Goal: Transaction & Acquisition: Purchase product/service

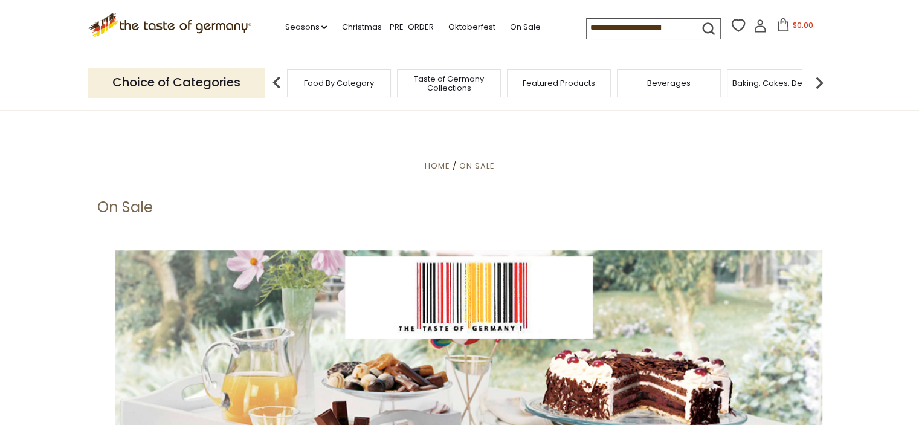
click at [346, 82] on span "Food By Category" at bounding box center [339, 83] width 70 height 9
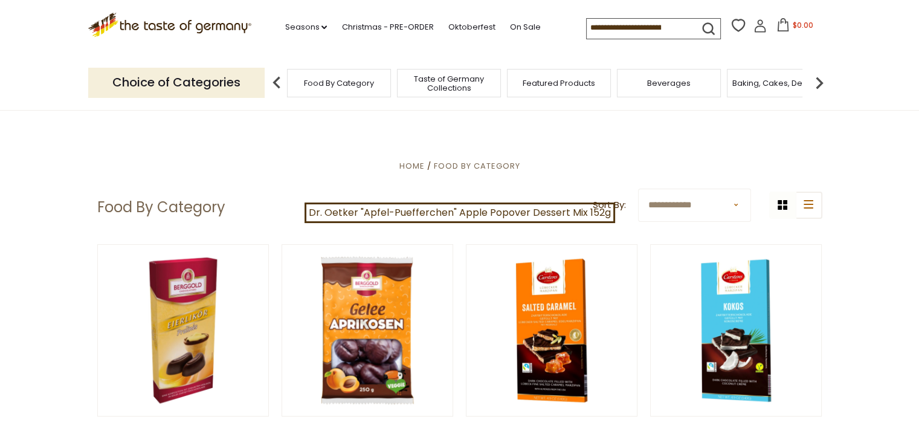
click at [223, 86] on p "Choice of Categories" at bounding box center [176, 83] width 177 height 30
click at [351, 90] on div "Food By Category" at bounding box center [339, 83] width 104 height 28
click at [822, 82] on img at bounding box center [820, 83] width 24 height 24
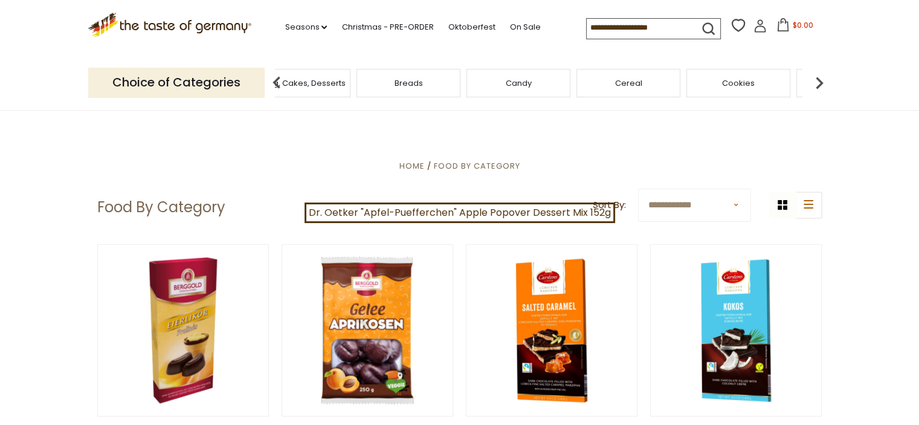
click at [822, 82] on img at bounding box center [820, 83] width 24 height 24
click at [692, 85] on span "Condiments, Seasonings" at bounding box center [698, 83] width 97 height 18
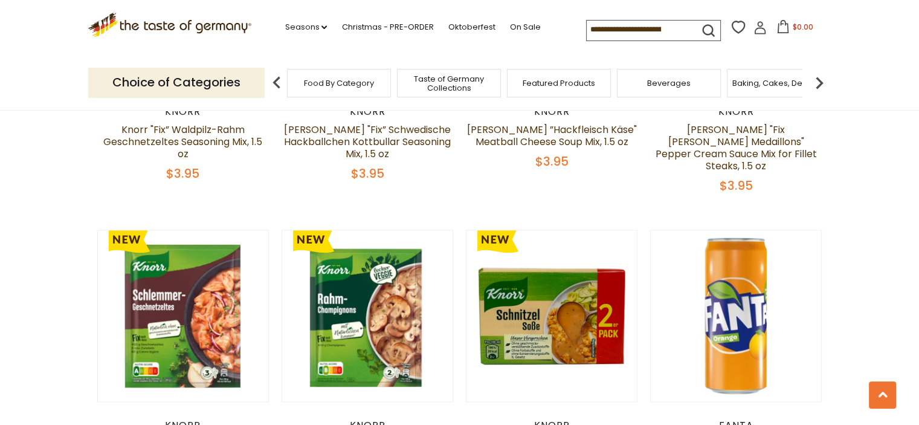
scroll to position [1451, 0]
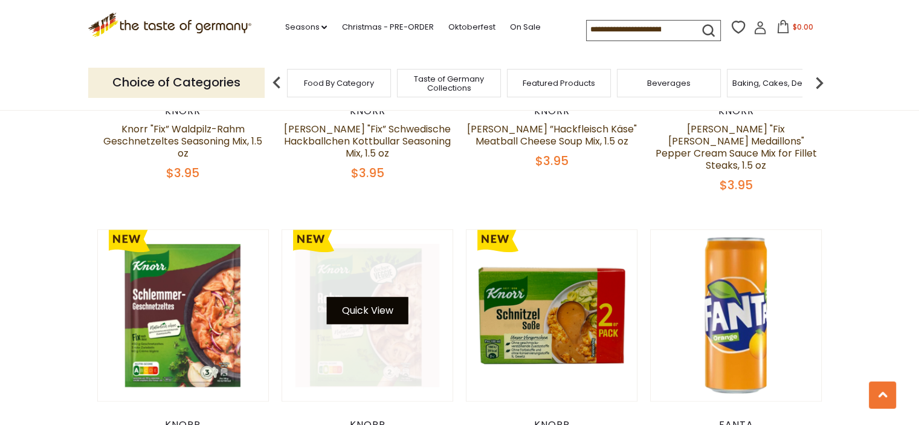
click at [375, 297] on button "Quick View" at bounding box center [367, 310] width 82 height 27
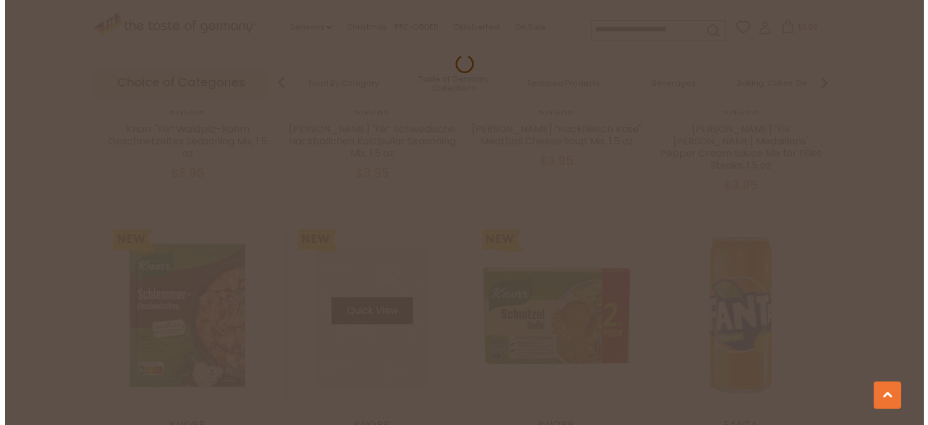
scroll to position [1453, 0]
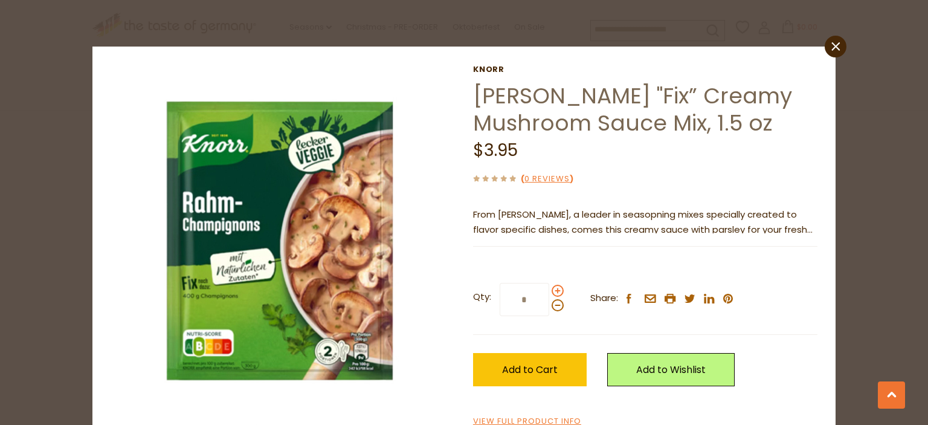
click at [552, 292] on span at bounding box center [558, 291] width 12 height 12
click at [549, 292] on input "*" at bounding box center [525, 299] width 50 height 33
type input "*"
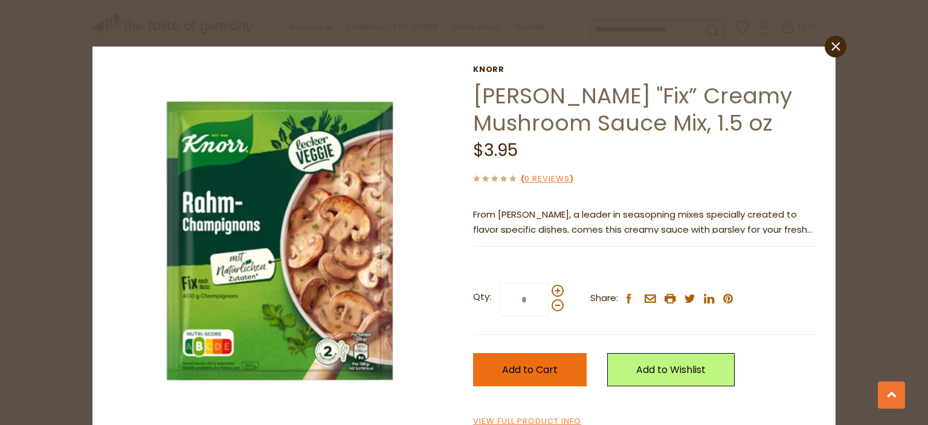
click at [531, 366] on span "Add to Cart" at bounding box center [530, 370] width 56 height 14
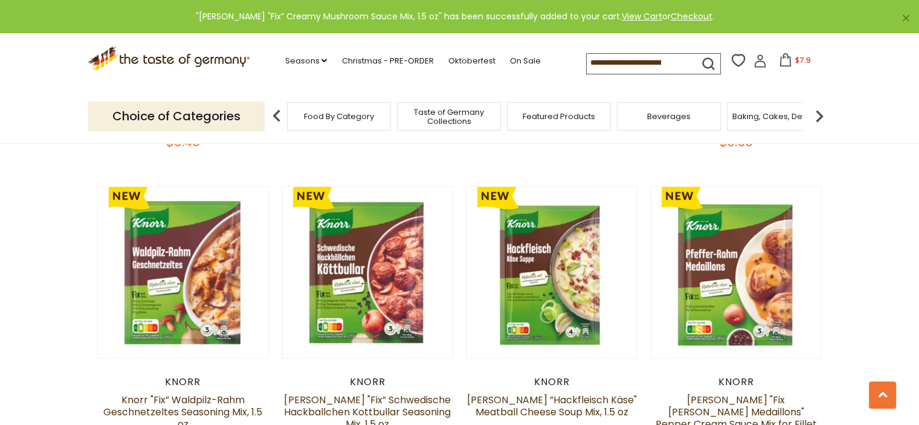
scroll to position [1148, 0]
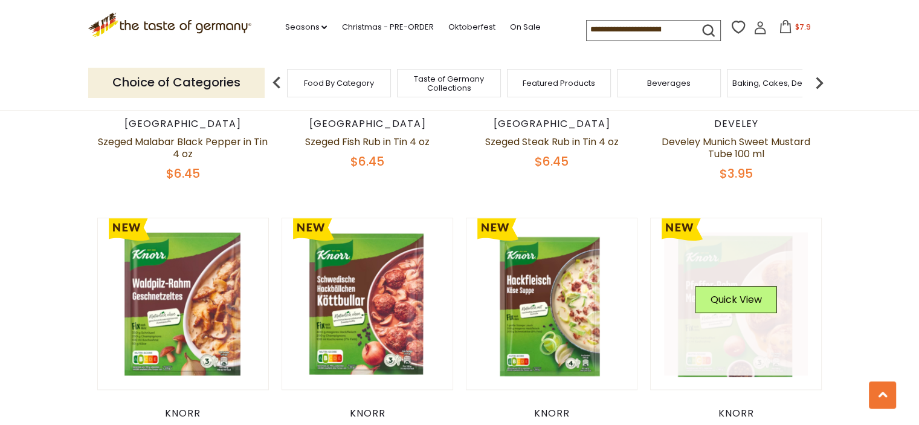
click at [754, 305] on div "Quick View" at bounding box center [737, 304] width 82 height 36
click at [743, 294] on button "Quick View" at bounding box center [737, 299] width 82 height 27
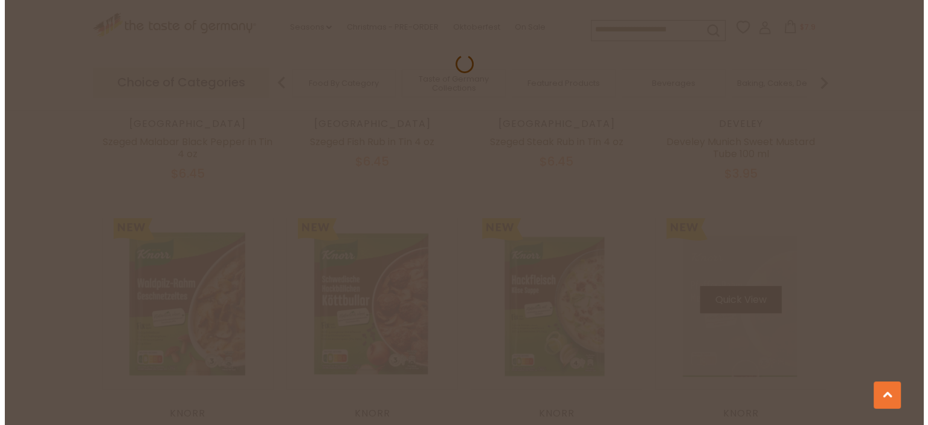
scroll to position [1151, 0]
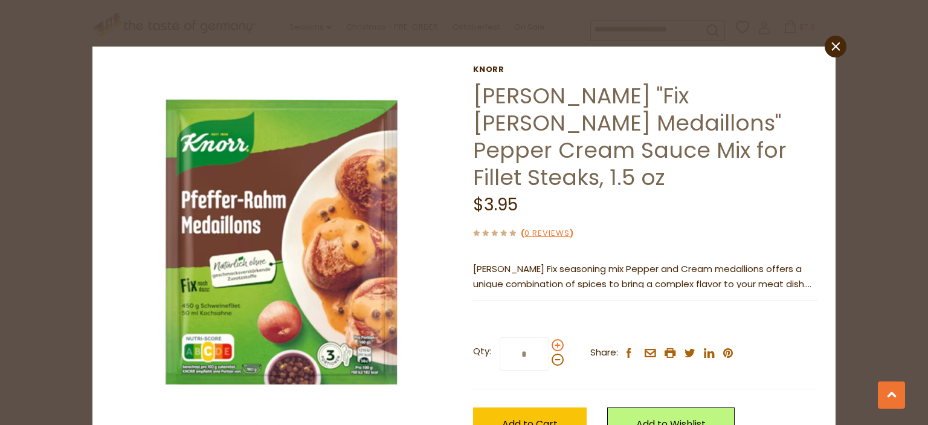
click at [552, 339] on span at bounding box center [558, 345] width 12 height 12
click at [549, 337] on input "*" at bounding box center [525, 353] width 50 height 33
type input "*"
click at [533, 417] on span "Add to Cart" at bounding box center [530, 424] width 56 height 14
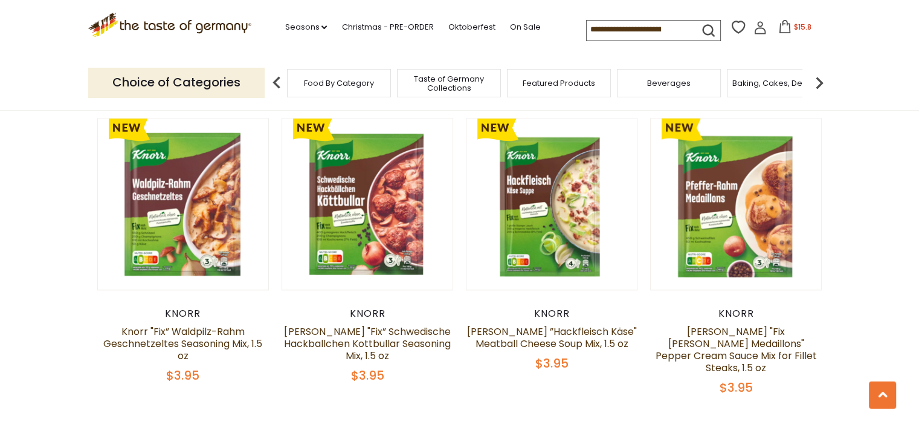
scroll to position [1269, 0]
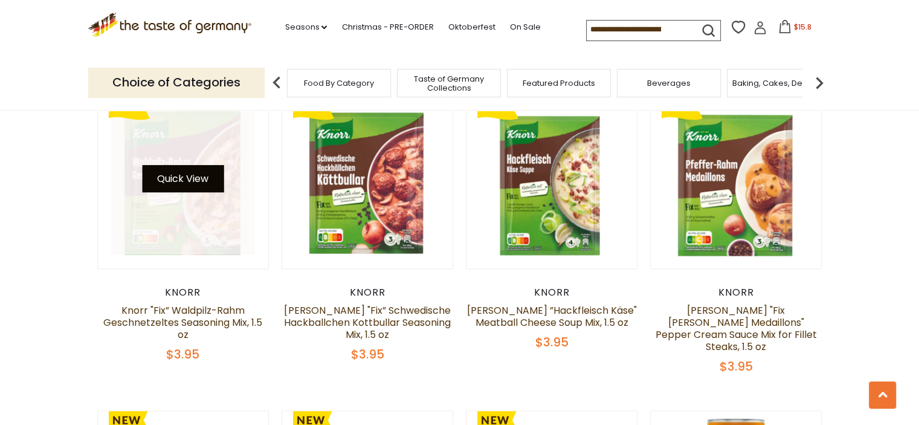
click at [177, 173] on button "Quick View" at bounding box center [183, 178] width 82 height 27
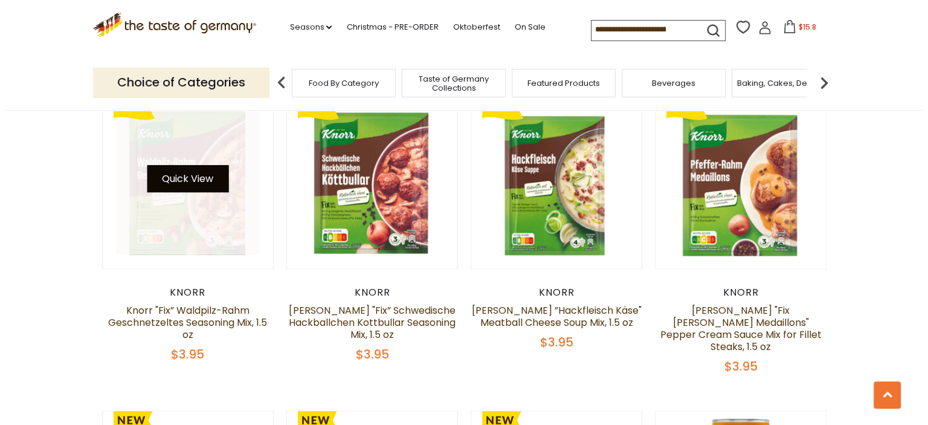
scroll to position [1271, 0]
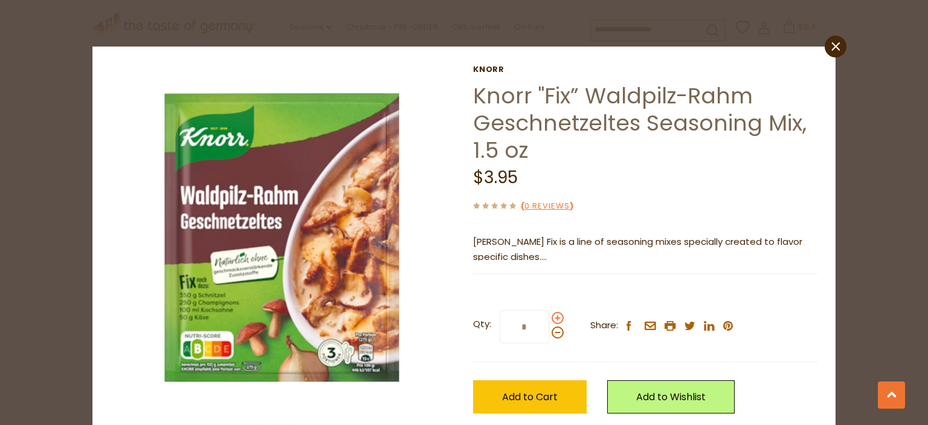
click at [555, 318] on span at bounding box center [558, 318] width 12 height 12
click at [549, 318] on input "*" at bounding box center [525, 326] width 50 height 33
type input "*"
click at [540, 400] on span "Add to Cart" at bounding box center [530, 397] width 56 height 14
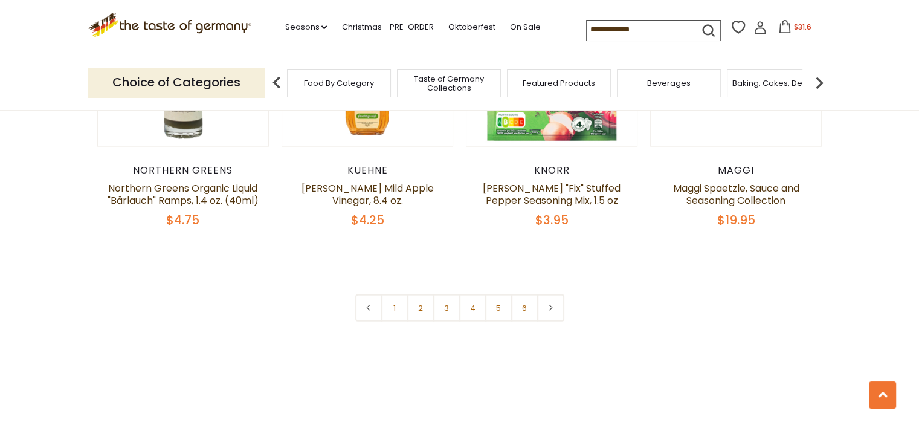
scroll to position [2901, 0]
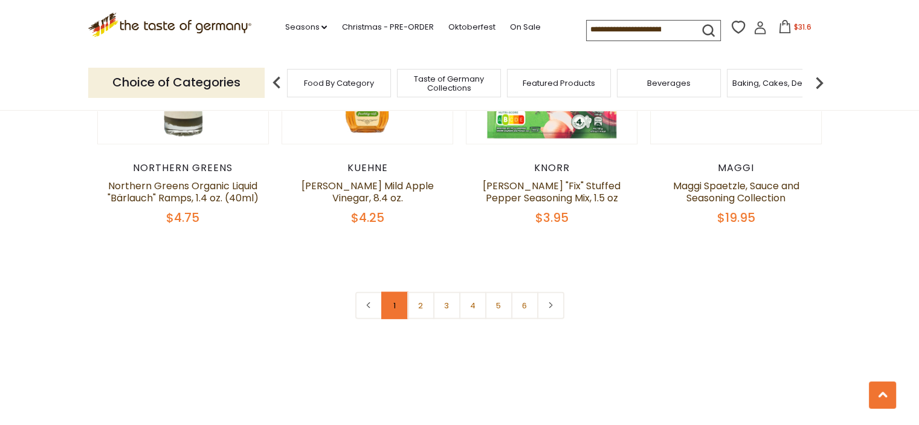
click at [397, 292] on link "1" at bounding box center [394, 305] width 27 height 27
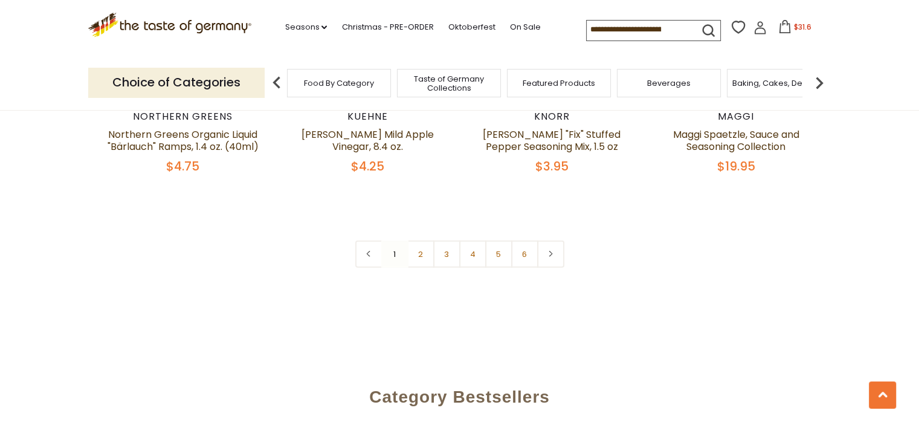
scroll to position [2957, 0]
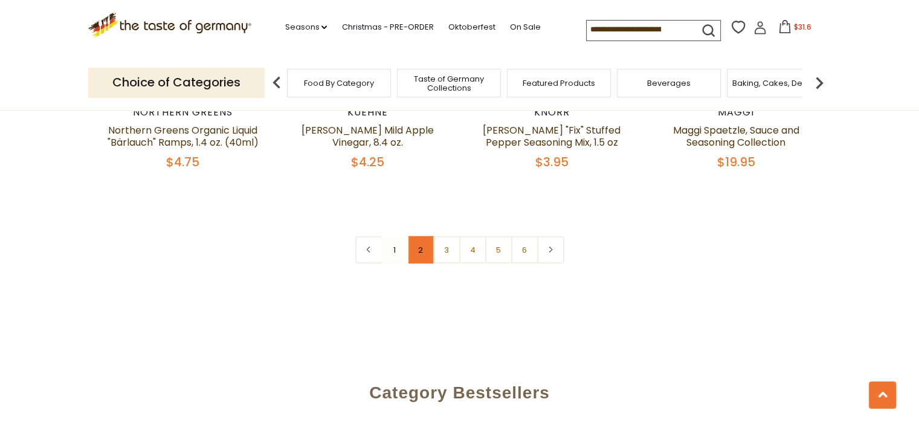
click at [423, 236] on link "2" at bounding box center [420, 249] width 27 height 27
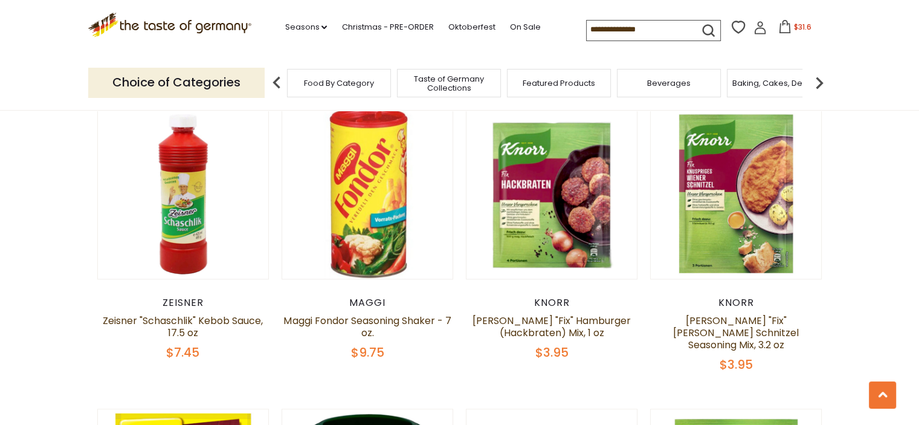
scroll to position [1269, 0]
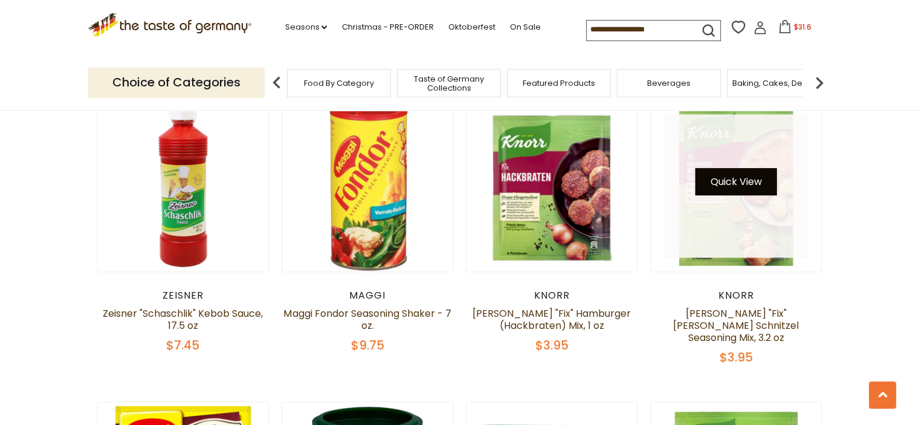
click at [734, 176] on button "Quick View" at bounding box center [737, 181] width 82 height 27
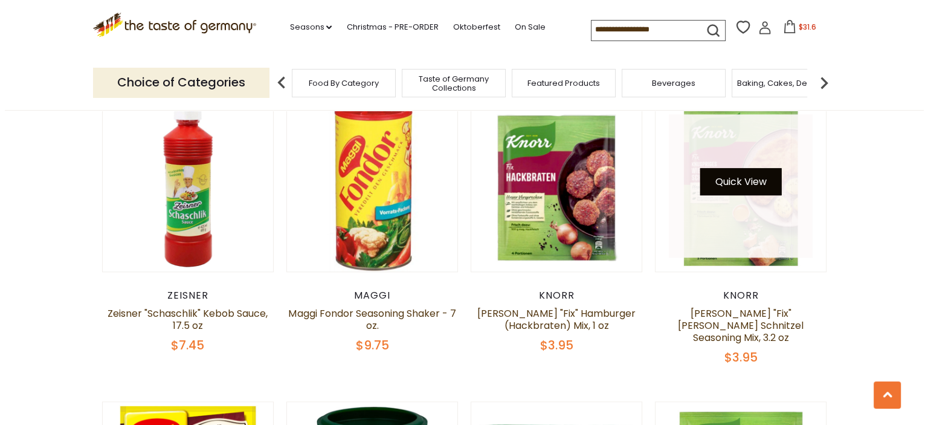
scroll to position [1272, 0]
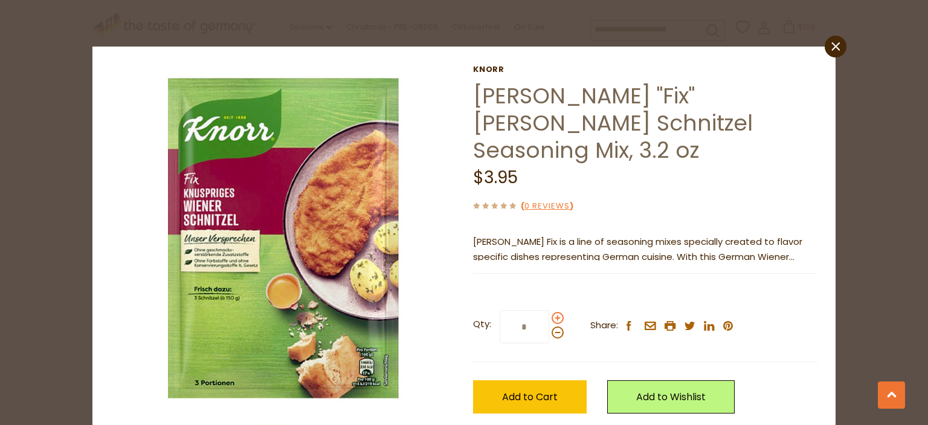
click at [555, 312] on span at bounding box center [558, 318] width 12 height 12
click at [549, 310] on input "*" at bounding box center [525, 326] width 50 height 33
click at [555, 312] on span at bounding box center [558, 318] width 12 height 12
click at [549, 310] on input "*" at bounding box center [525, 326] width 50 height 33
type input "*"
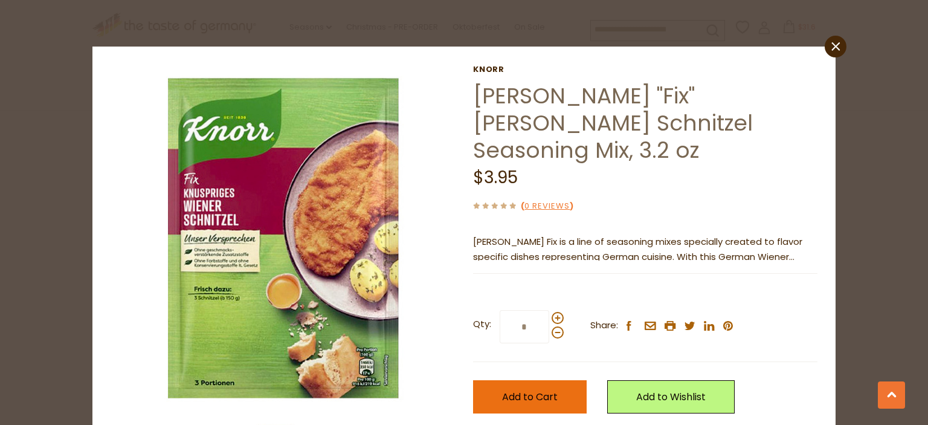
click at [516, 390] on span "Add to Cart" at bounding box center [530, 397] width 56 height 14
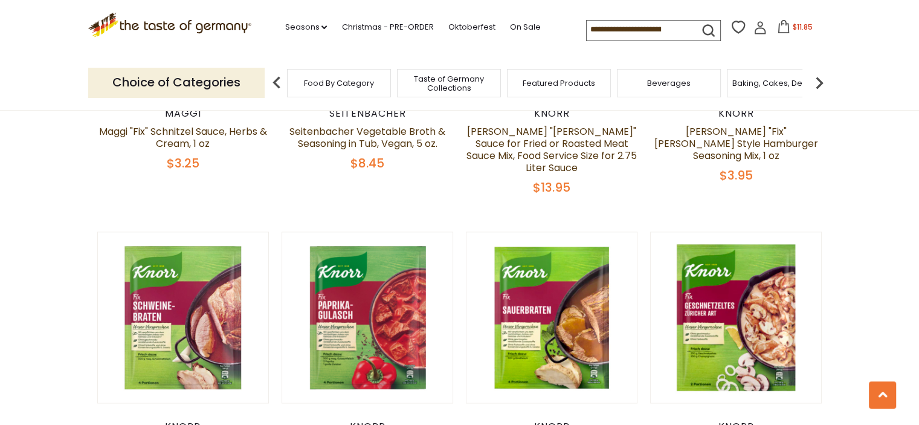
scroll to position [1813, 0]
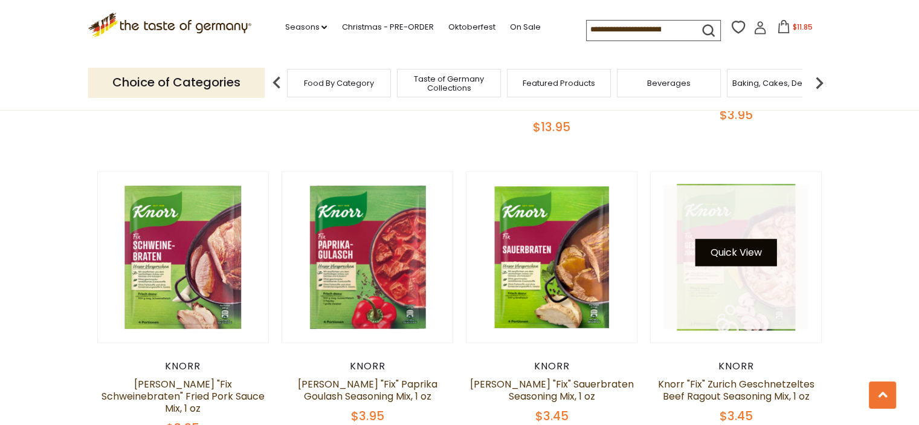
click at [754, 239] on button "Quick View" at bounding box center [737, 252] width 82 height 27
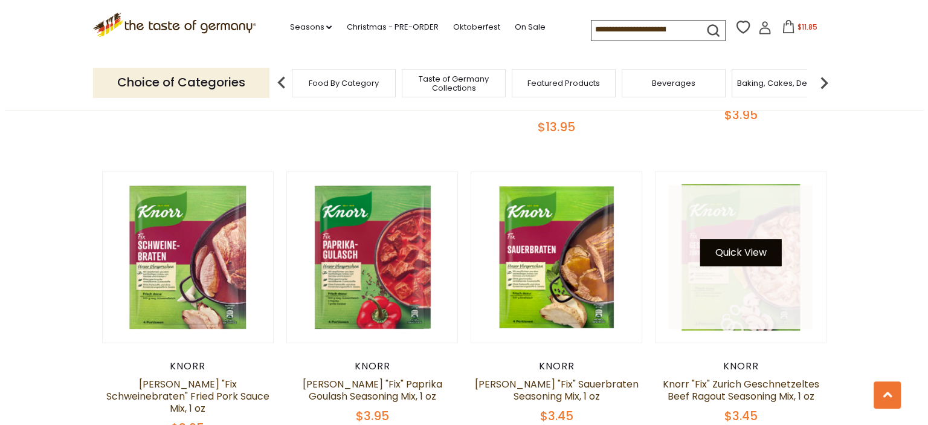
scroll to position [1816, 0]
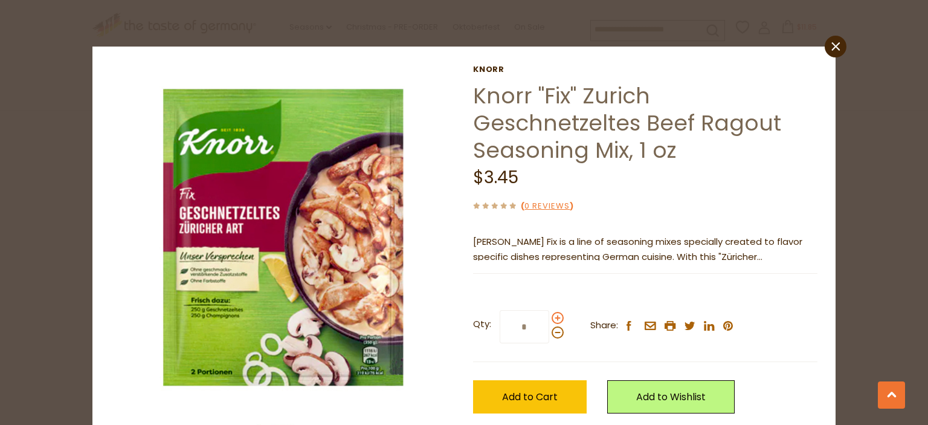
click at [552, 319] on span at bounding box center [558, 318] width 12 height 12
click at [549, 319] on input "*" at bounding box center [525, 326] width 50 height 33
type input "*"
click at [531, 398] on span "Add to Cart" at bounding box center [530, 397] width 56 height 14
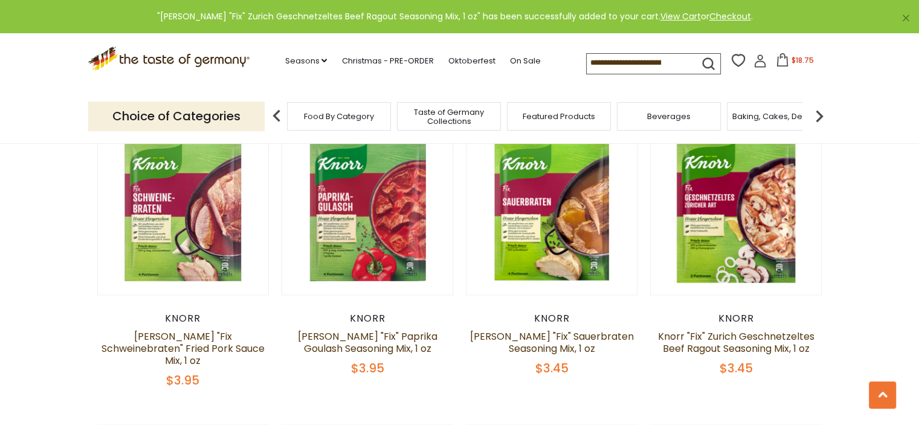
scroll to position [2116, 0]
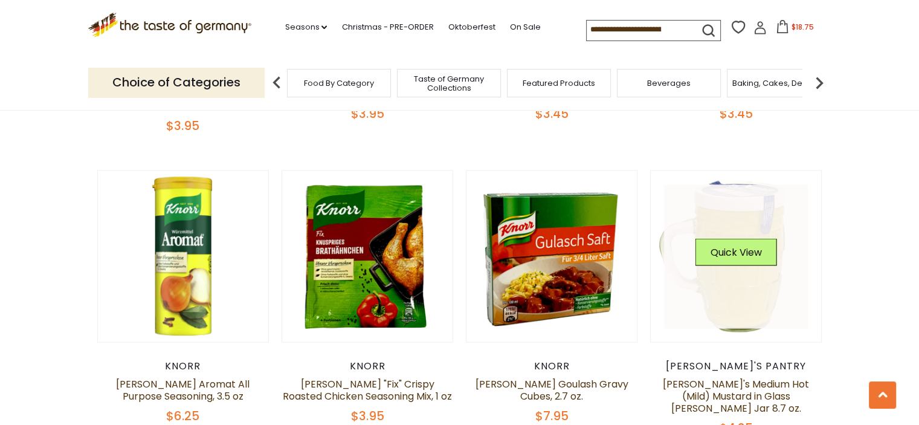
click at [750, 252] on link at bounding box center [736, 256] width 144 height 144
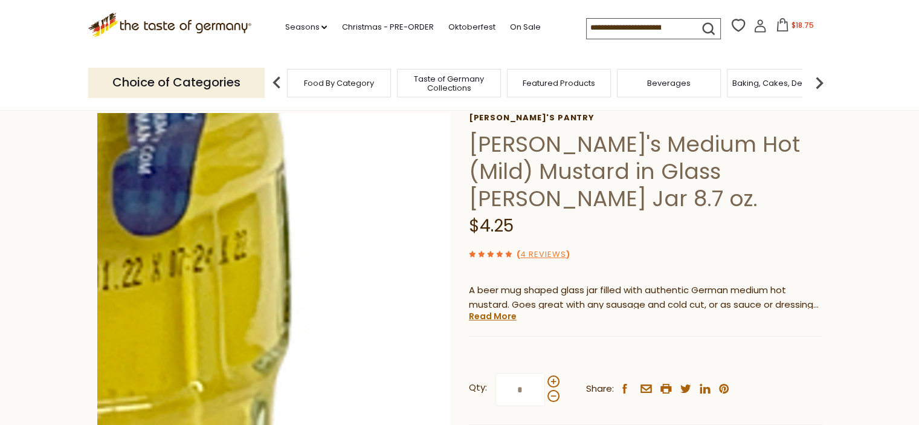
scroll to position [121, 0]
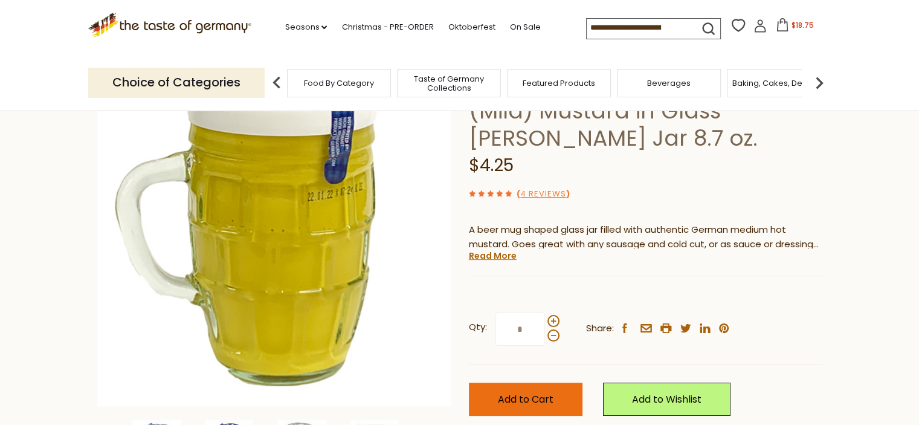
click at [533, 392] on span "Add to Cart" at bounding box center [526, 399] width 56 height 14
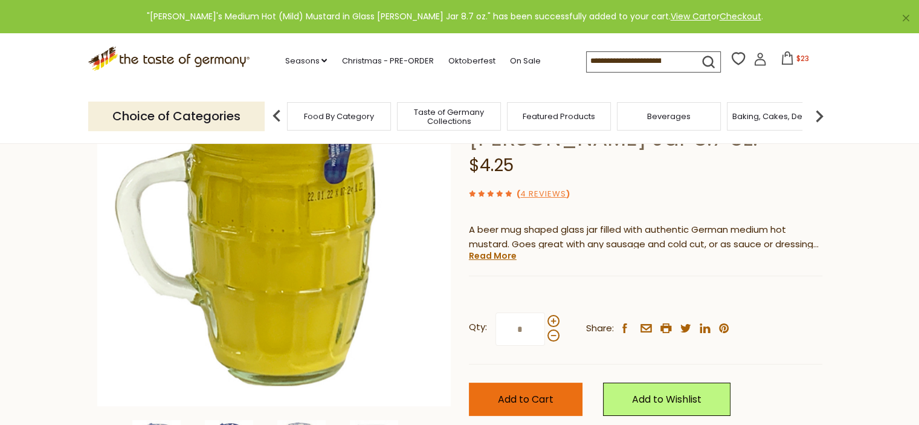
click at [524, 392] on span "Add to Cart" at bounding box center [526, 399] width 56 height 14
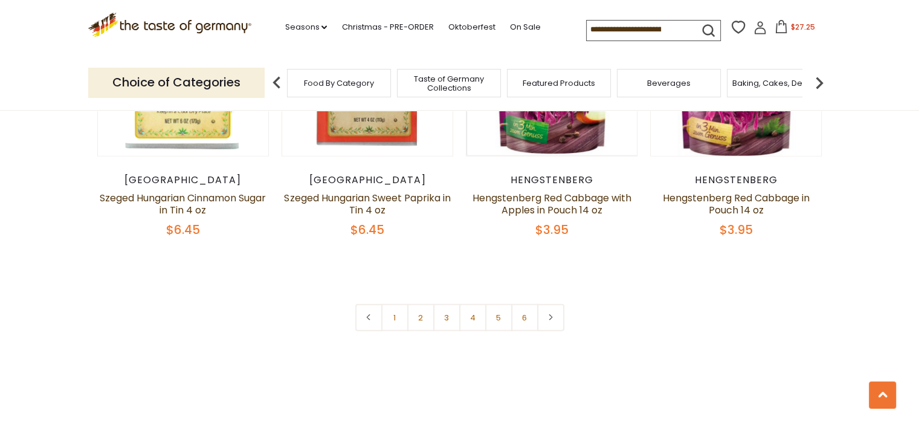
scroll to position [2901, 0]
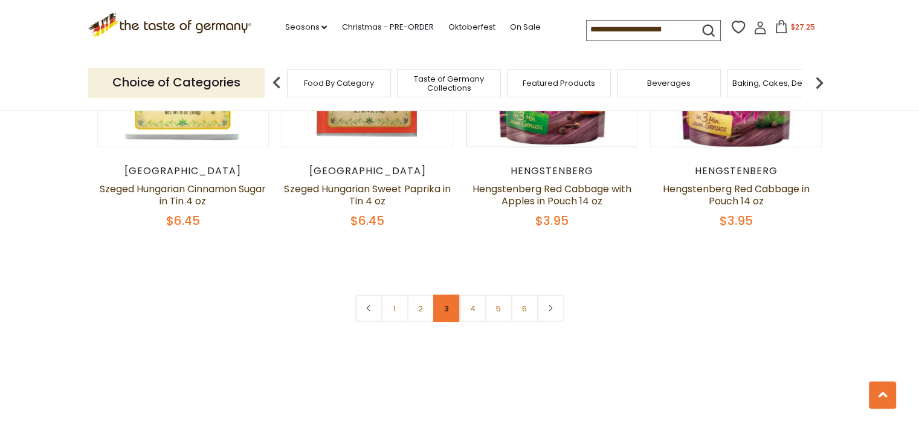
click at [449, 295] on link "3" at bounding box center [446, 308] width 27 height 27
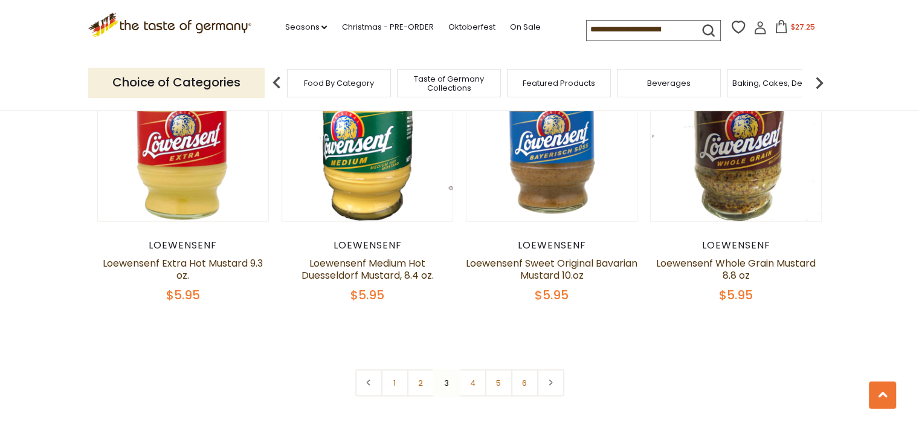
scroll to position [2715, 0]
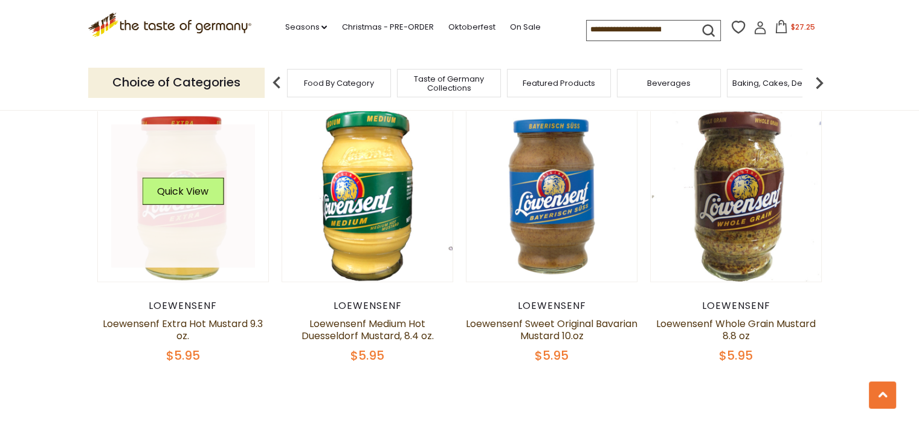
click at [193, 247] on link at bounding box center [183, 197] width 144 height 144
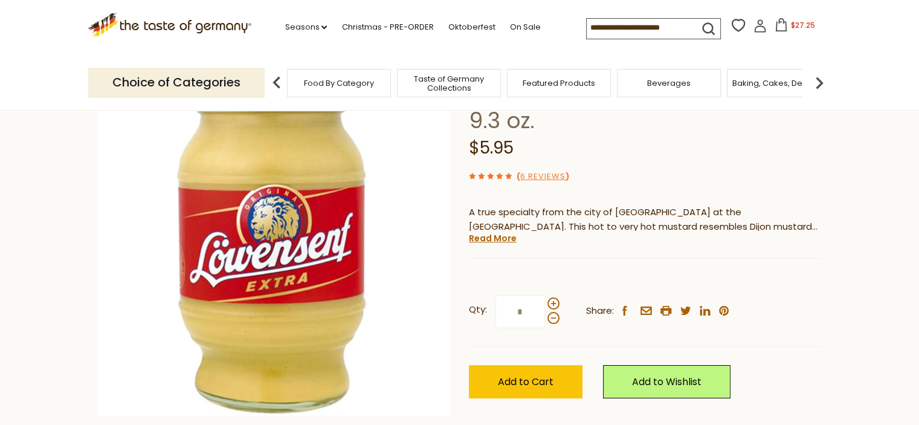
scroll to position [121, 0]
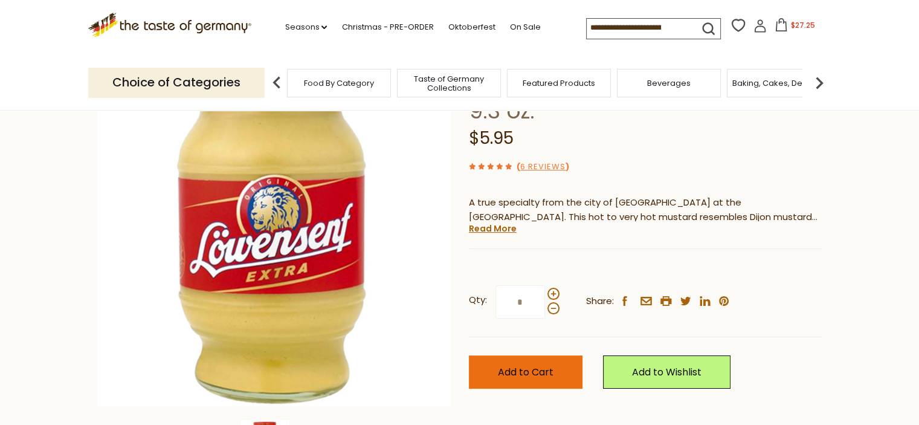
click at [534, 372] on span "Add to Cart" at bounding box center [526, 372] width 56 height 14
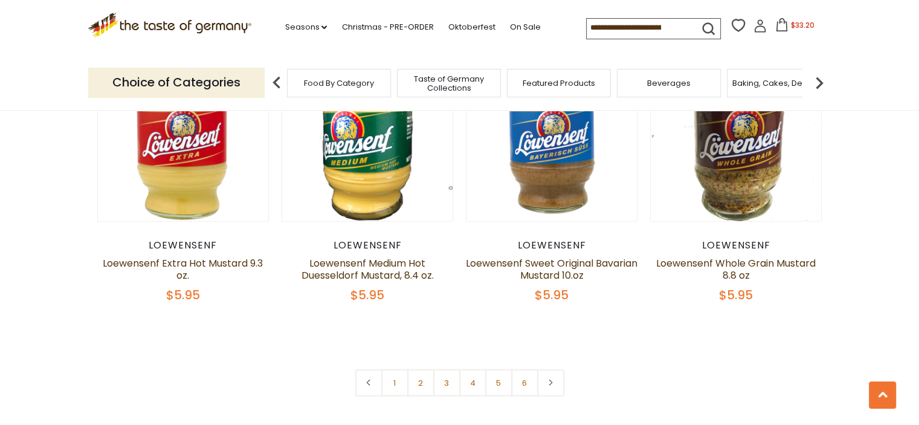
scroll to position [2957, 0]
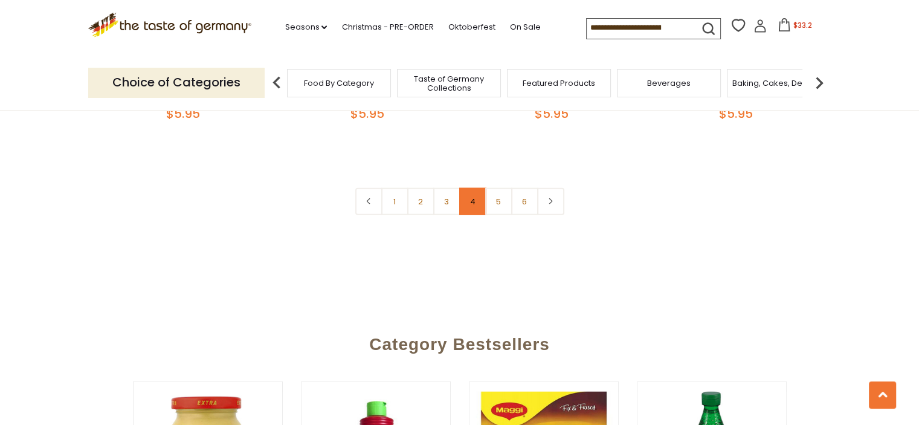
click at [475, 215] on link "4" at bounding box center [472, 201] width 27 height 27
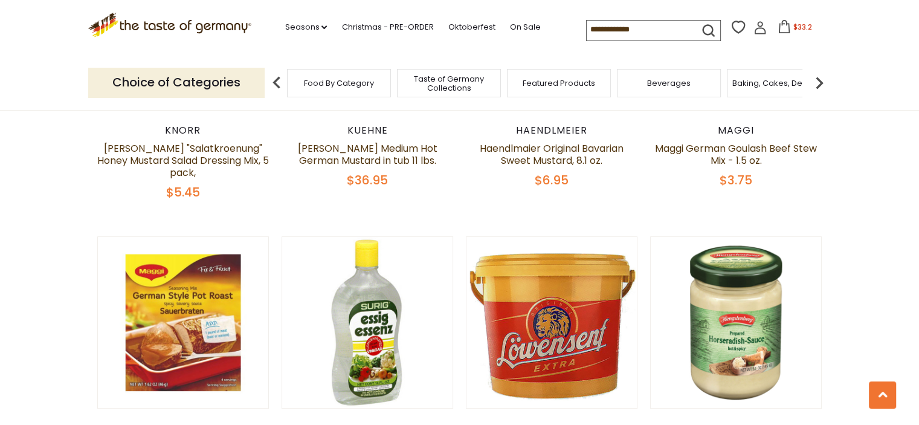
scroll to position [660, 0]
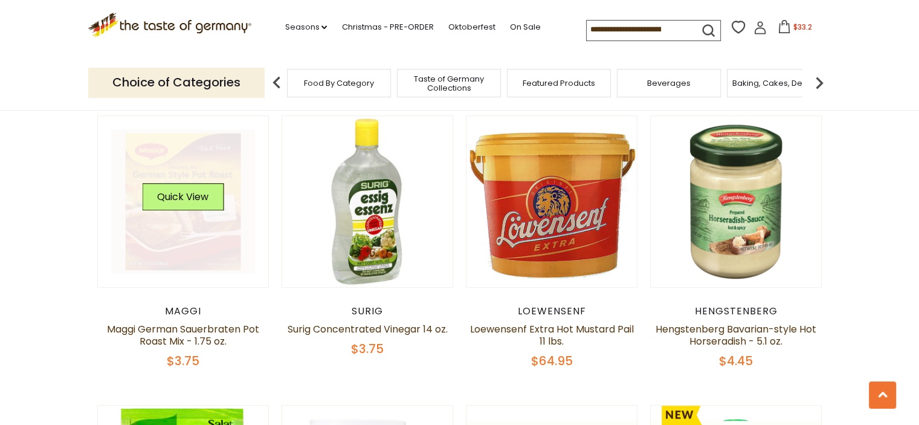
click at [186, 219] on link at bounding box center [183, 201] width 144 height 144
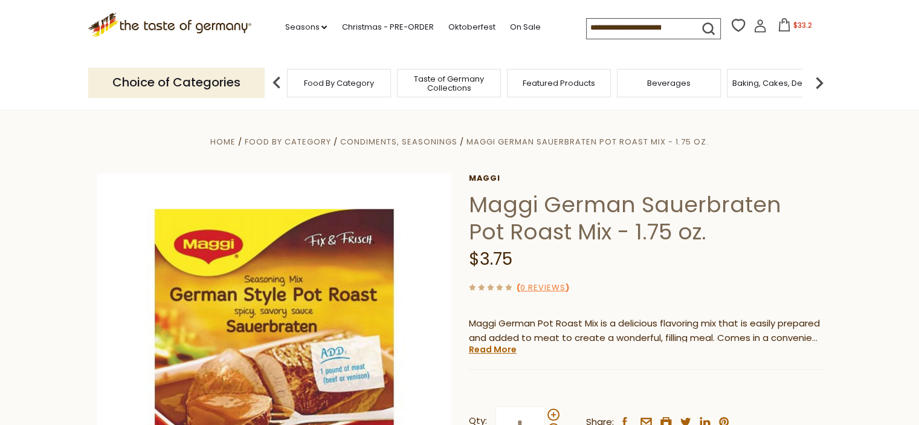
scroll to position [121, 0]
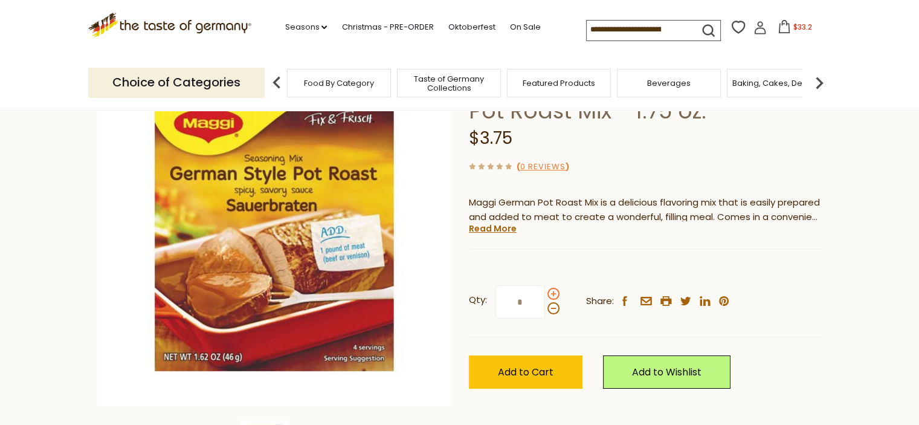
click at [555, 294] on span at bounding box center [554, 294] width 12 height 12
click at [545, 294] on input "*" at bounding box center [521, 301] width 50 height 33
click at [554, 306] on span at bounding box center [554, 308] width 12 height 12
click at [545, 306] on input "*" at bounding box center [521, 301] width 50 height 33
click at [553, 294] on span at bounding box center [554, 294] width 12 height 12
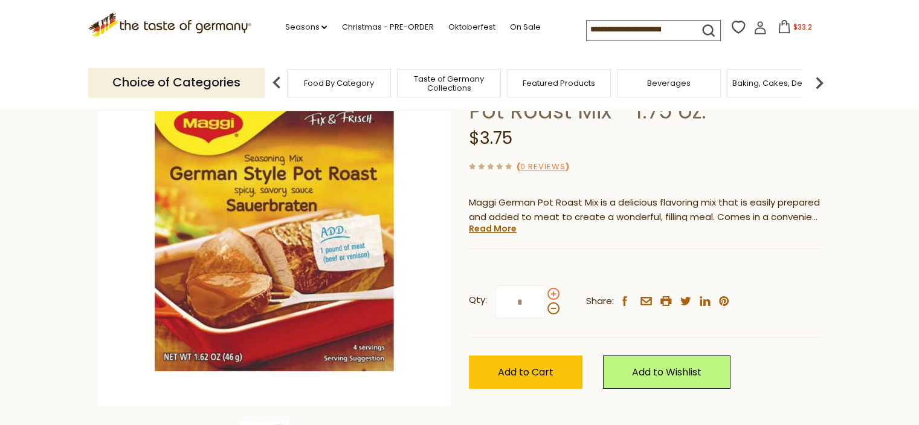
click at [545, 294] on input "*" at bounding box center [521, 301] width 50 height 33
click at [550, 308] on span at bounding box center [554, 308] width 12 height 12
click at [545, 308] on input "*" at bounding box center [521, 301] width 50 height 33
type input "*"
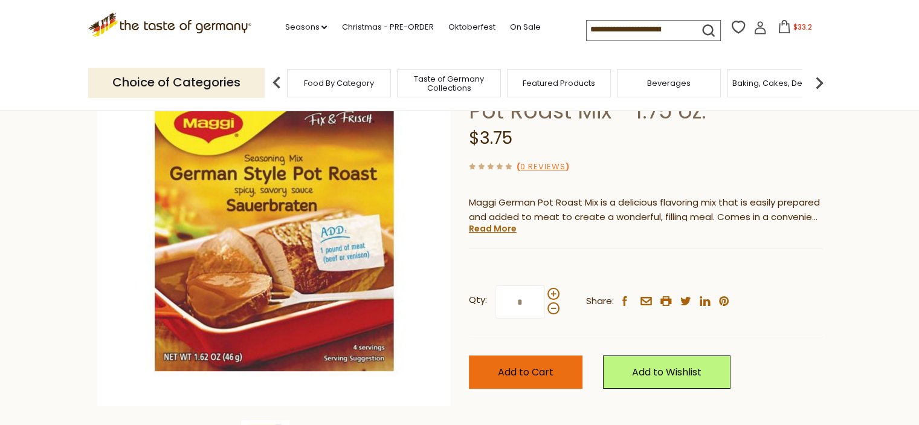
click at [525, 376] on span "Add to Cart" at bounding box center [526, 372] width 56 height 14
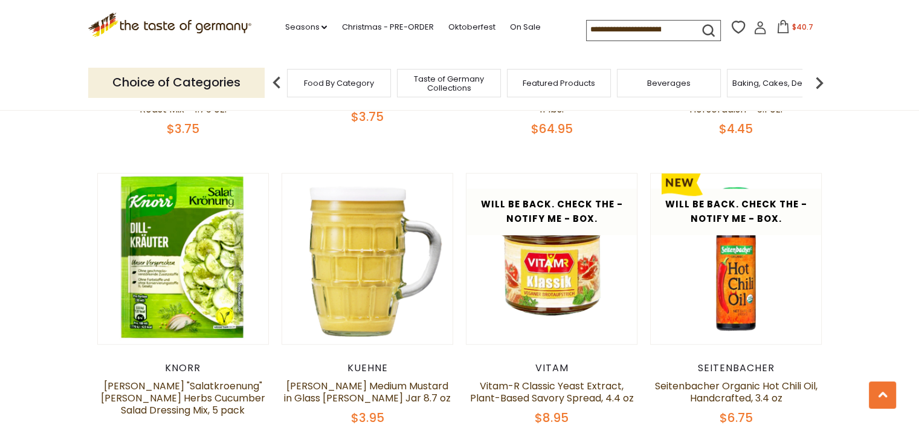
scroll to position [962, 0]
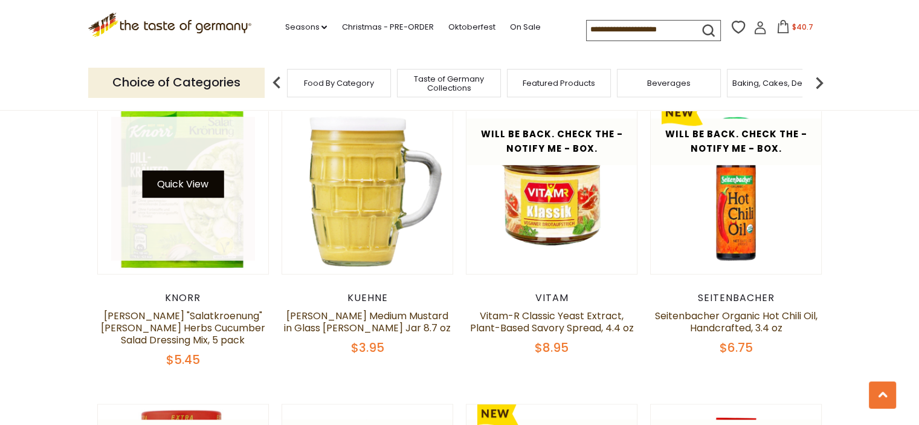
click at [173, 181] on button "Quick View" at bounding box center [183, 183] width 82 height 27
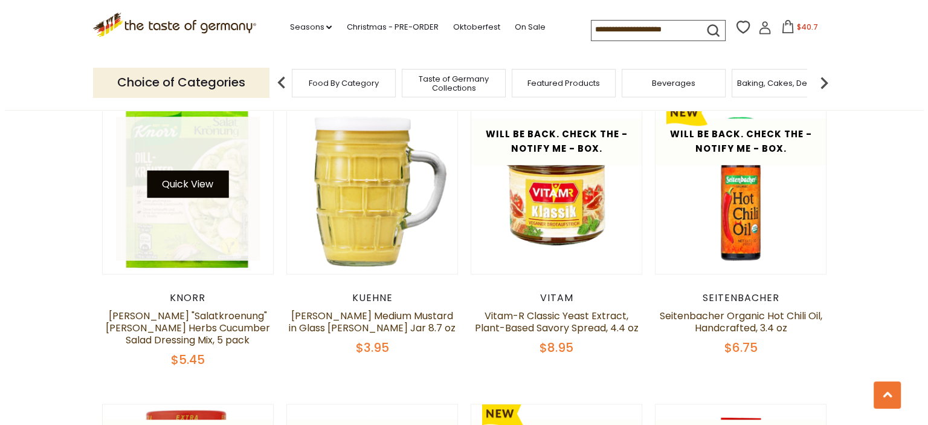
scroll to position [964, 0]
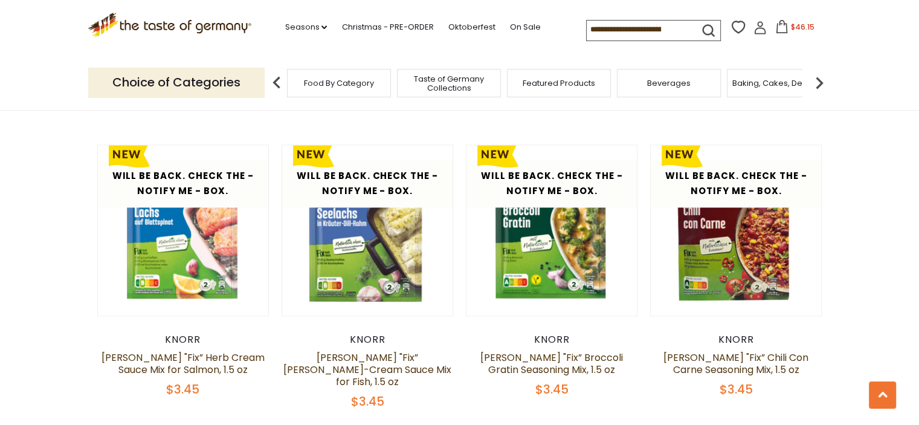
scroll to position [1869, 0]
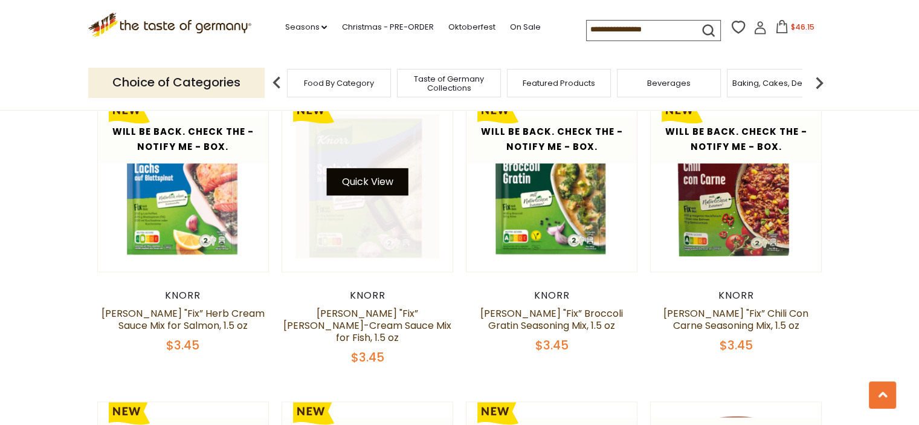
click at [372, 168] on button "Quick View" at bounding box center [367, 181] width 82 height 27
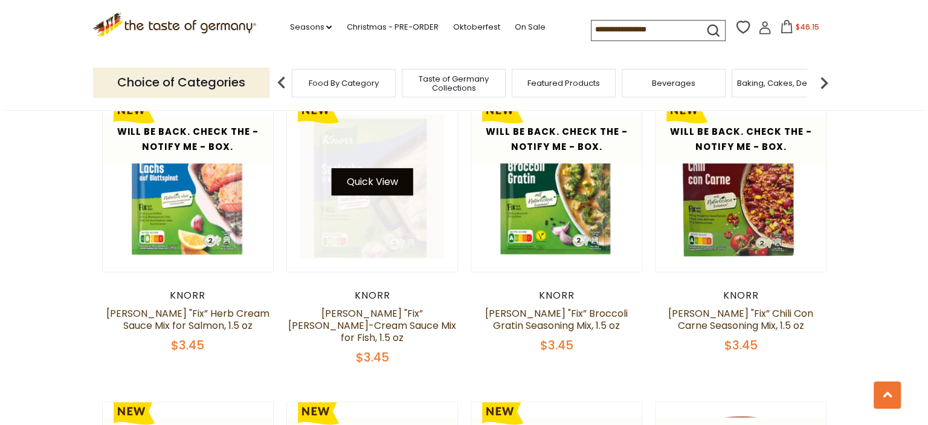
scroll to position [1871, 0]
